Goal: Complete application form

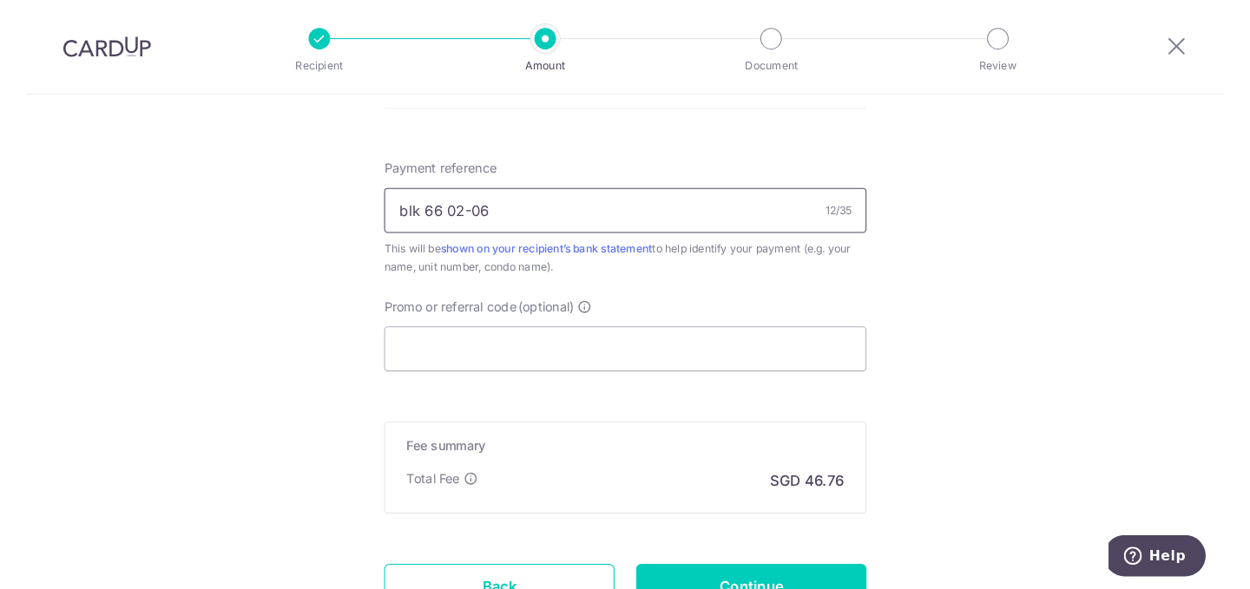
scroll to position [944, 0]
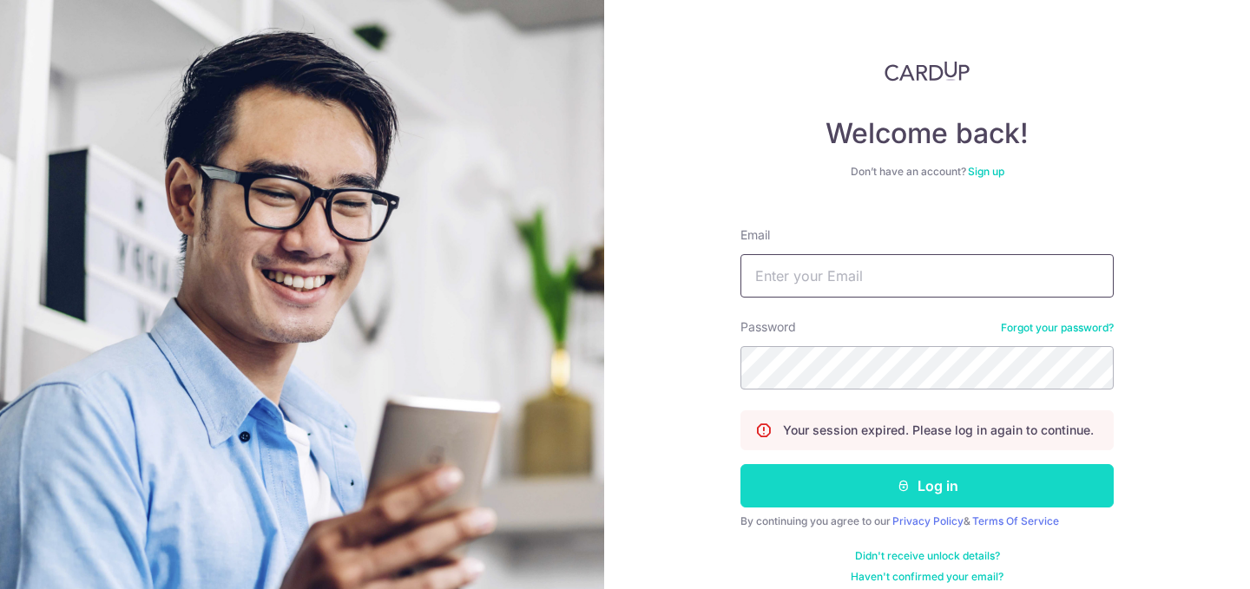
type input "[EMAIL_ADDRESS][DOMAIN_NAME]"
click at [849, 488] on button "Log in" at bounding box center [926, 485] width 373 height 43
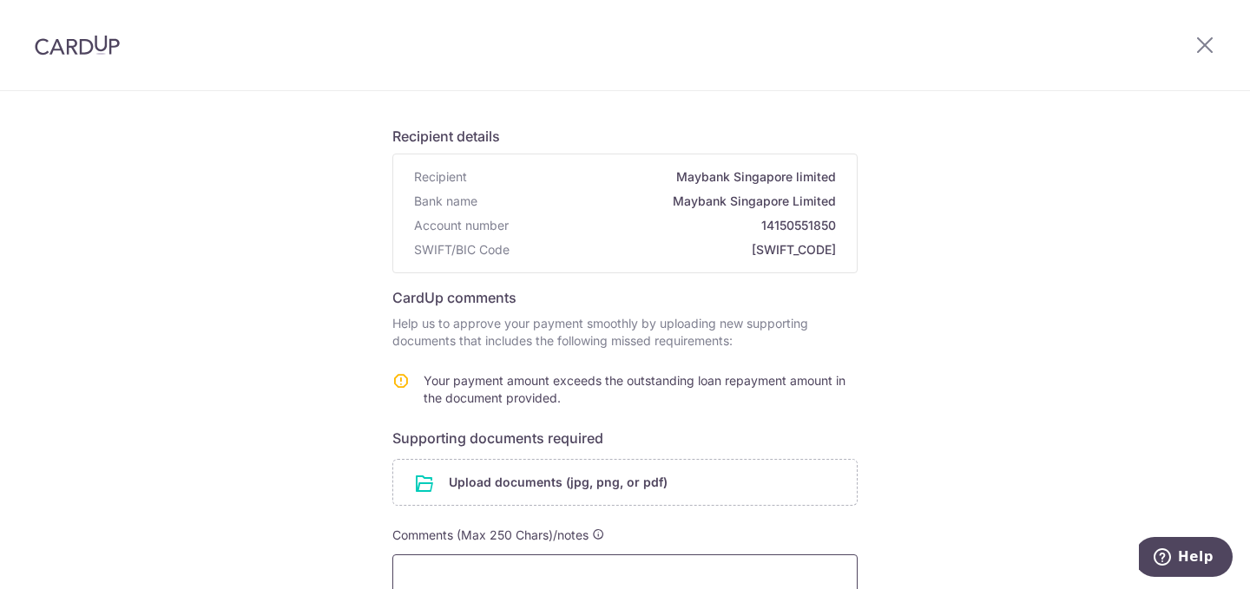
scroll to position [174, 0]
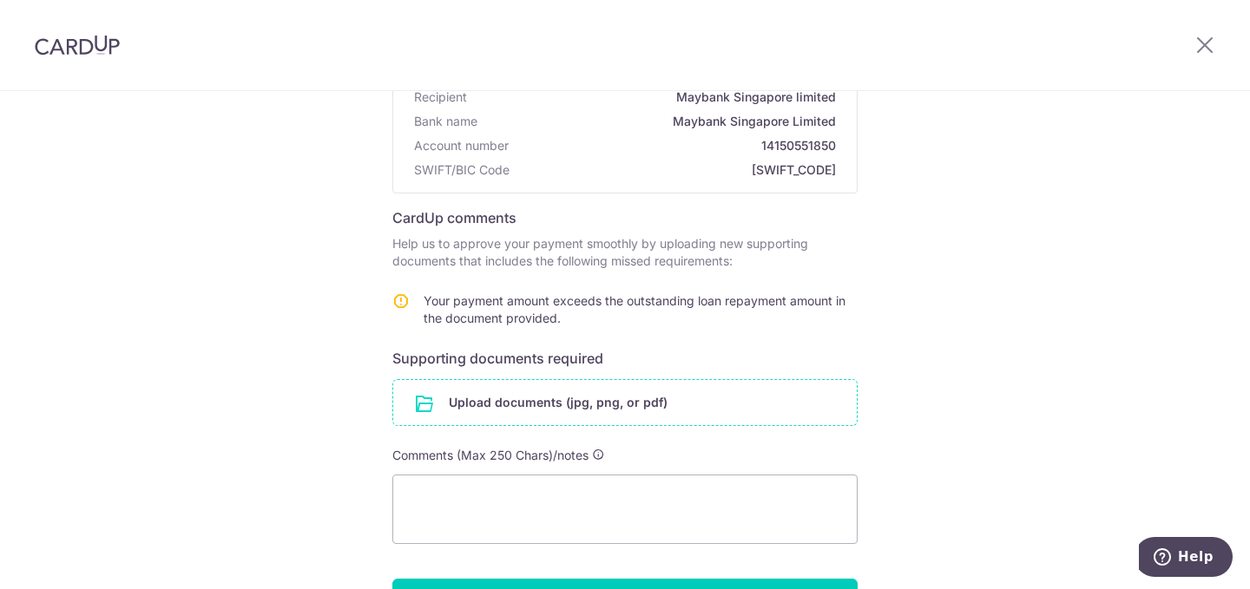
click at [598, 407] on input "file" at bounding box center [625, 402] width 464 height 45
click at [500, 413] on input "file" at bounding box center [625, 402] width 464 height 45
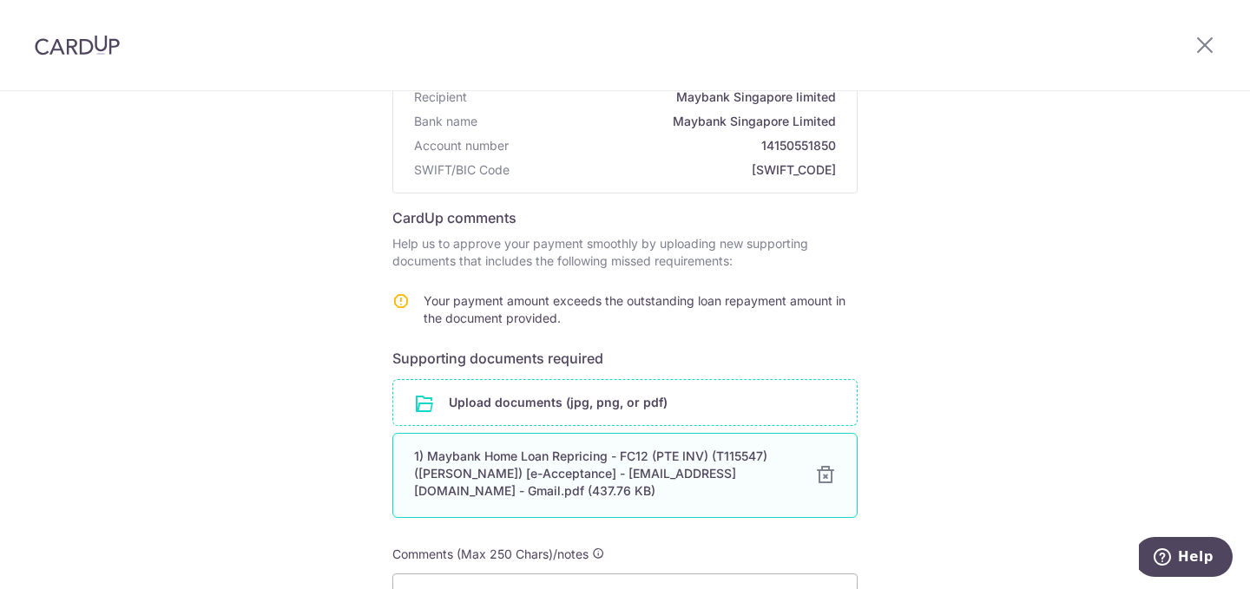
scroll to position [260, 0]
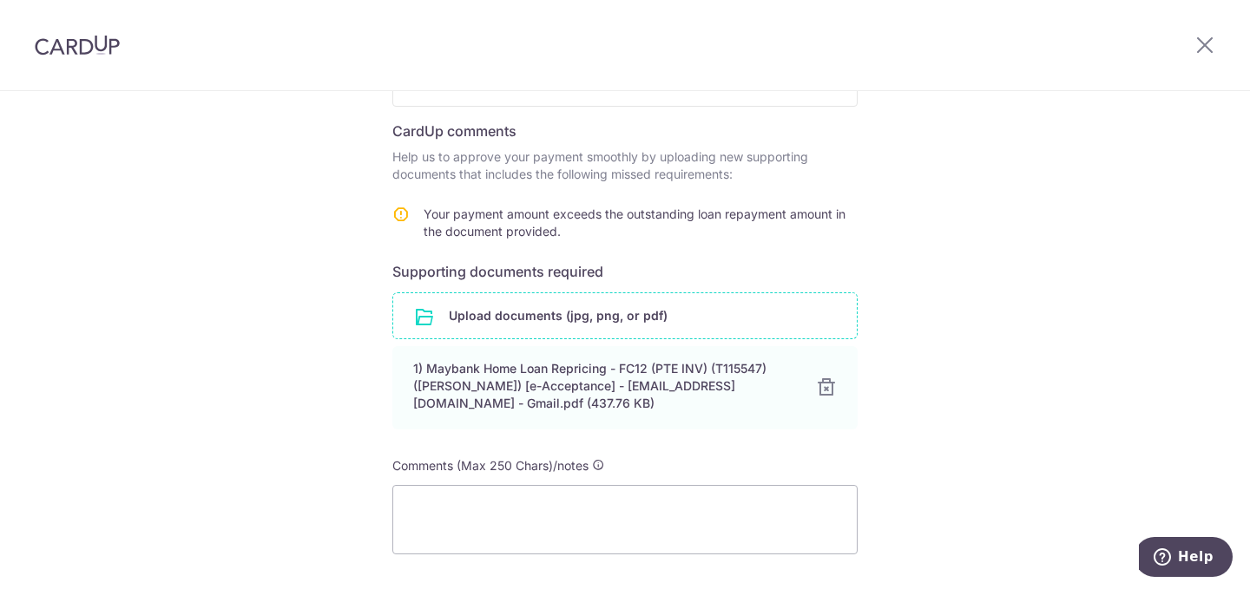
click at [589, 322] on input "file" at bounding box center [625, 315] width 464 height 45
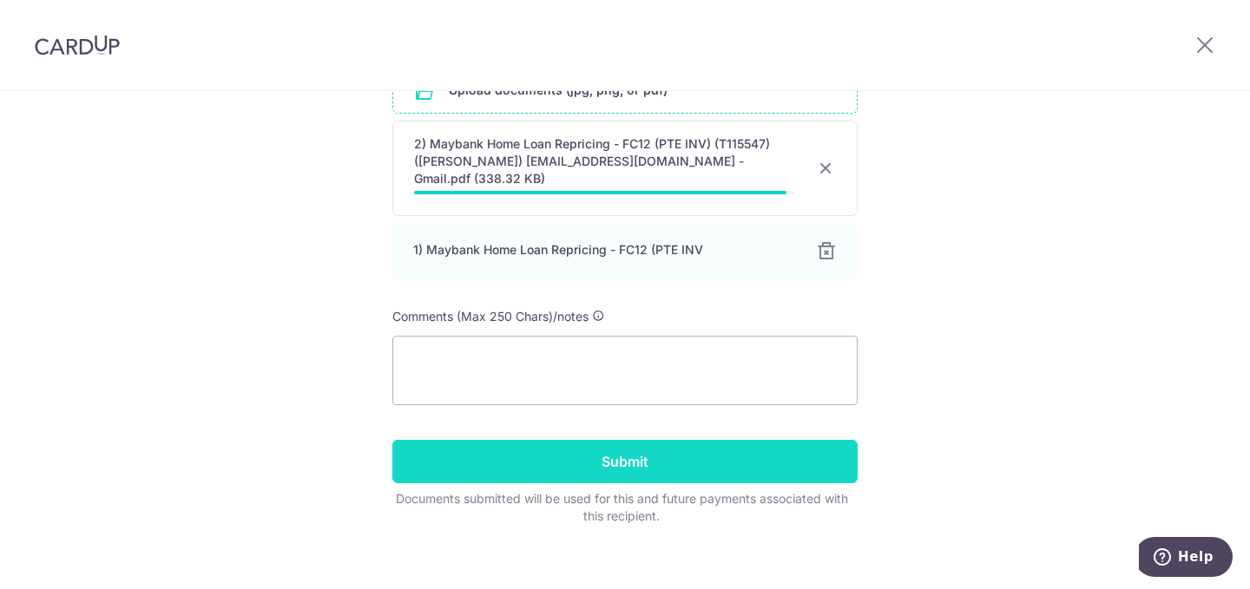
scroll to position [474, 0]
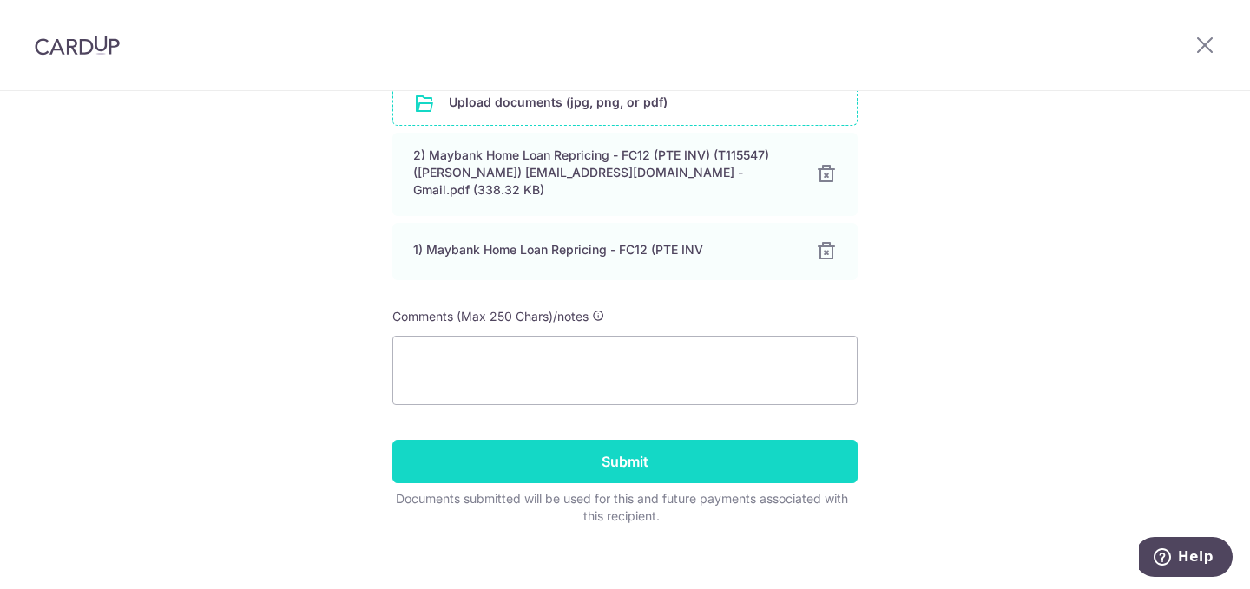
click at [600, 461] on input "Submit" at bounding box center [624, 461] width 465 height 43
